Goal: Information Seeking & Learning: Learn about a topic

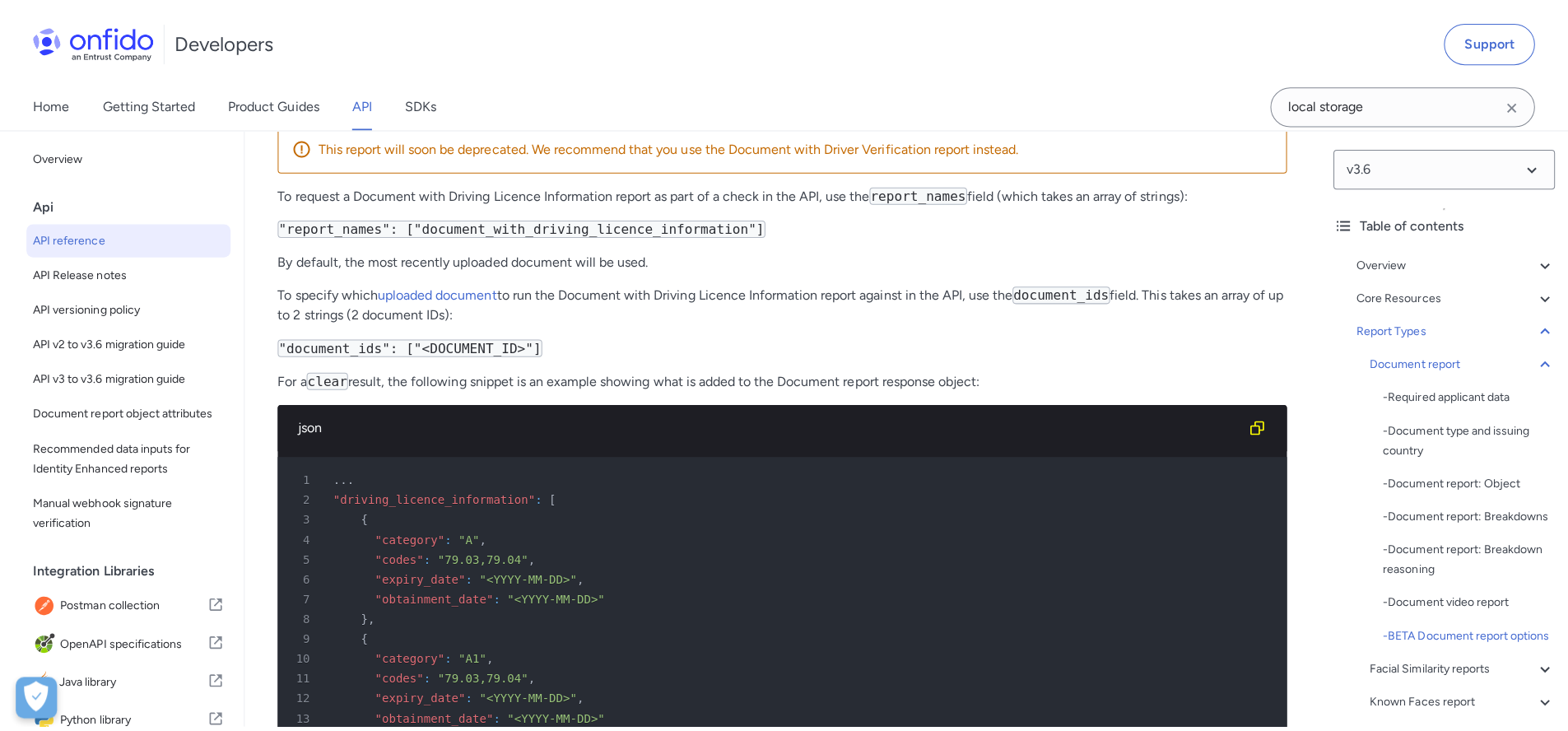
scroll to position [71338, 0]
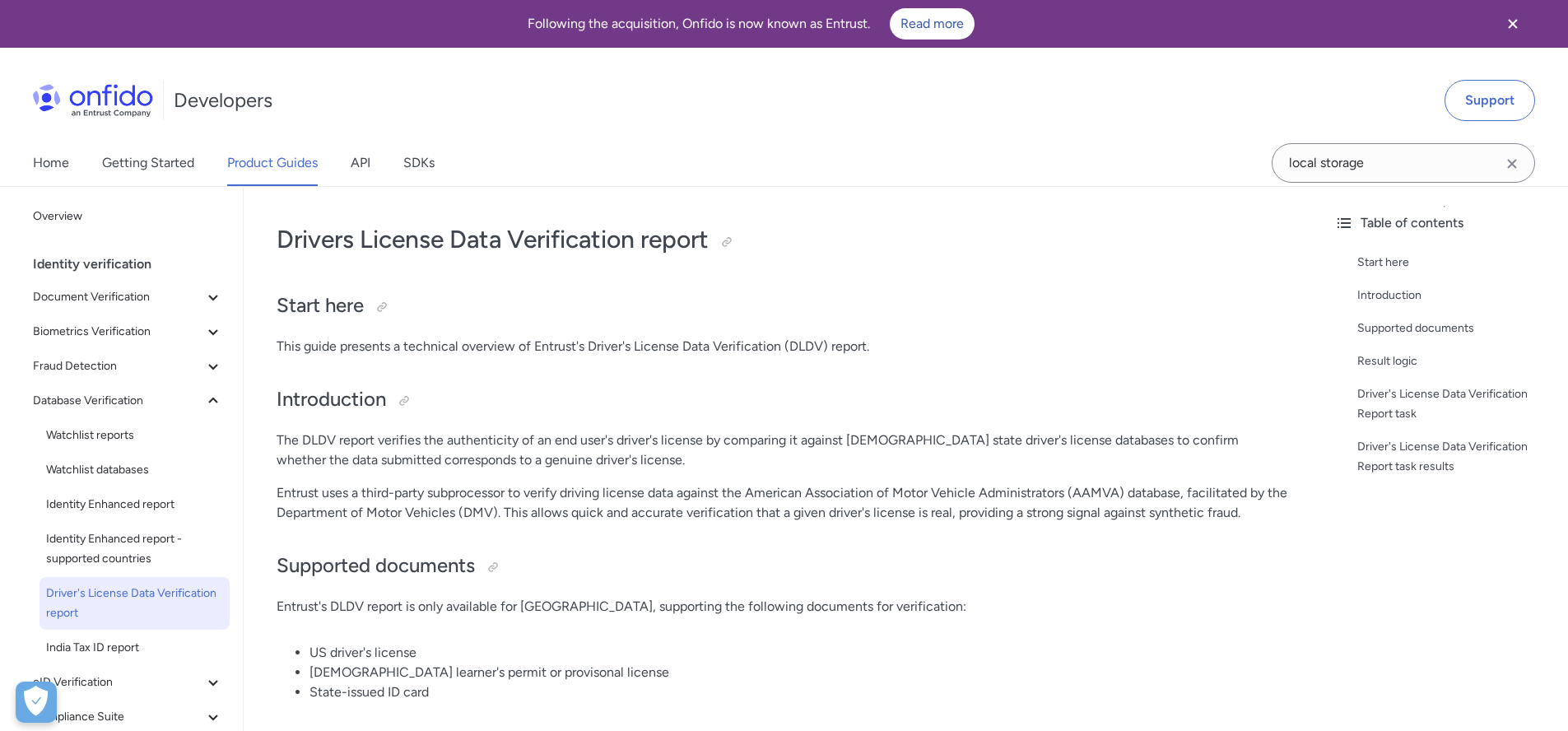
click at [579, 439] on p "The DLDV report verifies the authenticity of an end user's driver's license by …" at bounding box center [782, 450] width 1011 height 39
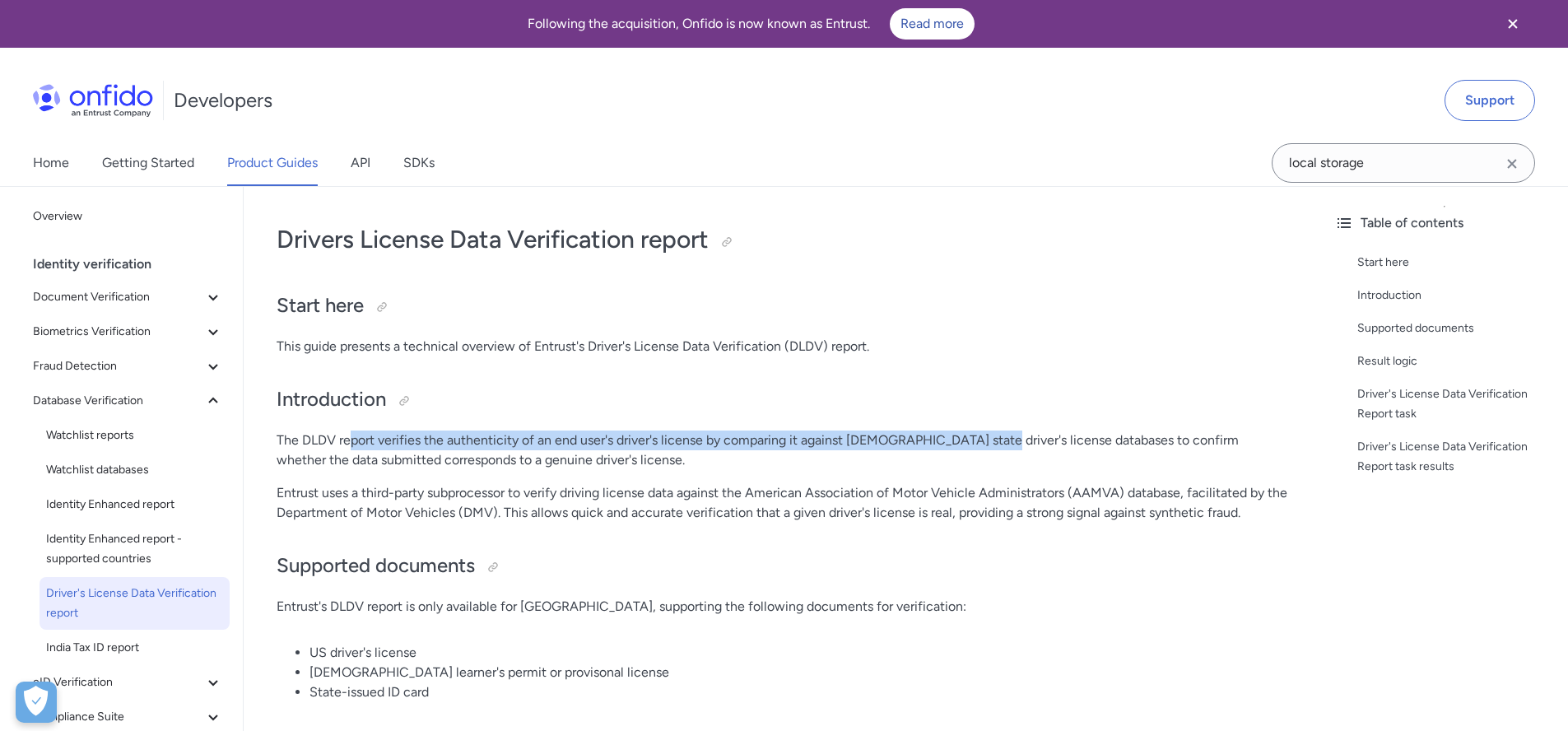
drag, startPoint x: 470, startPoint y: 450, endPoint x: 982, endPoint y: 433, distance: 512.3
click at [982, 433] on p "The DLDV report verifies the authenticity of an end user's driver's license by …" at bounding box center [782, 450] width 1011 height 39
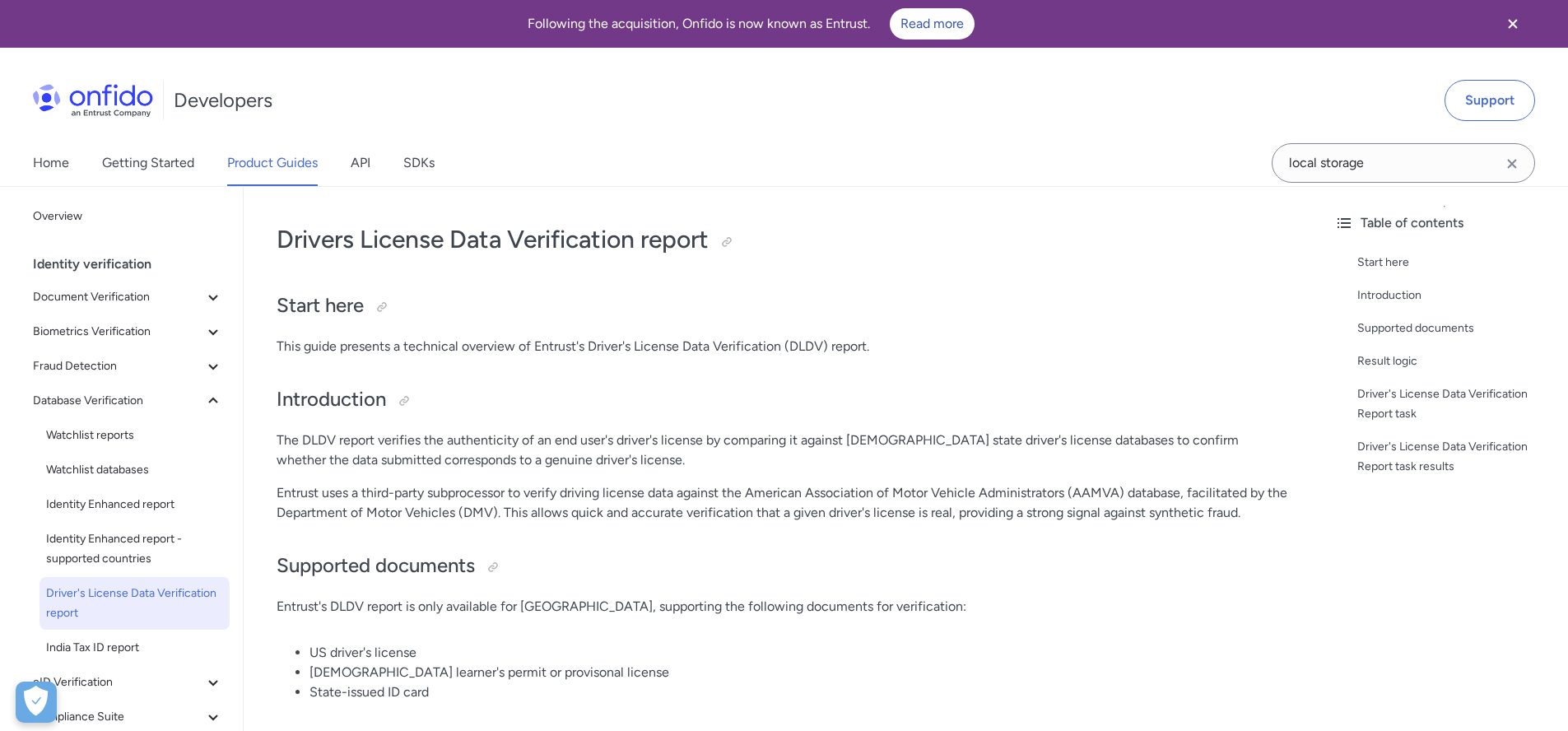
click at [983, 439] on p "The DLDV report verifies the authenticity of an end user's driver's license by …" at bounding box center [782, 450] width 1011 height 39
drag, startPoint x: 1062, startPoint y: 438, endPoint x: 805, endPoint y: 431, distance: 257.1
click at [805, 431] on p "The DLDV report verifies the authenticity of an end user's driver's license by …" at bounding box center [782, 450] width 1011 height 39
click at [843, 509] on p "Entrust uses a third-party subprocessor to verify driving license data against …" at bounding box center [782, 502] width 1011 height 39
